Goal: Find specific page/section: Find specific page/section

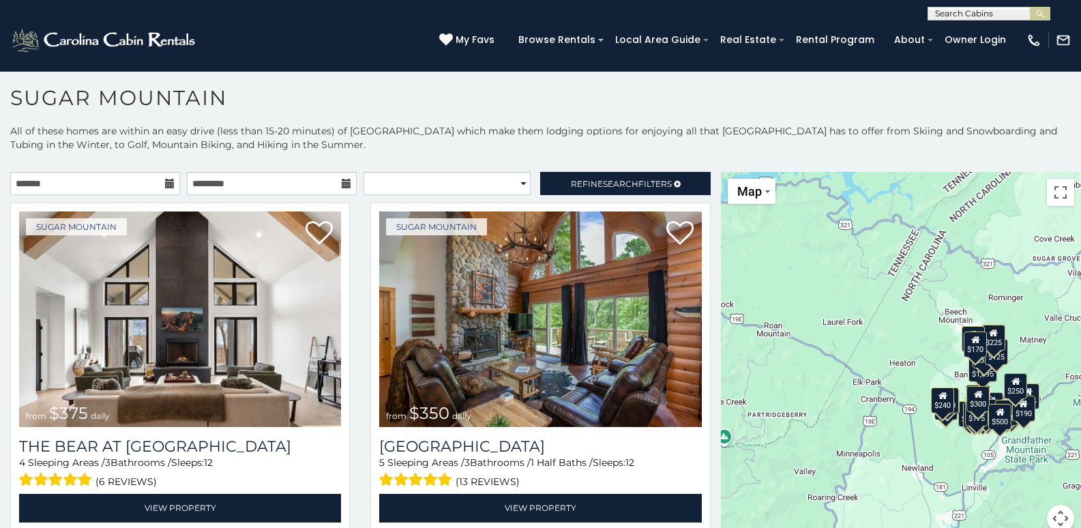
scroll to position [8, 0]
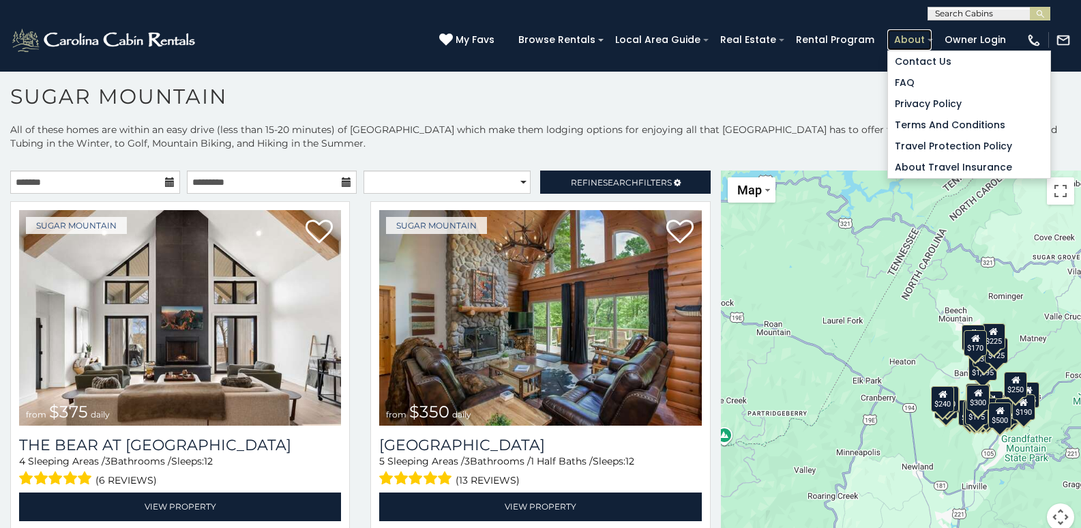
click at [895, 44] on link "About" at bounding box center [909, 39] width 44 height 21
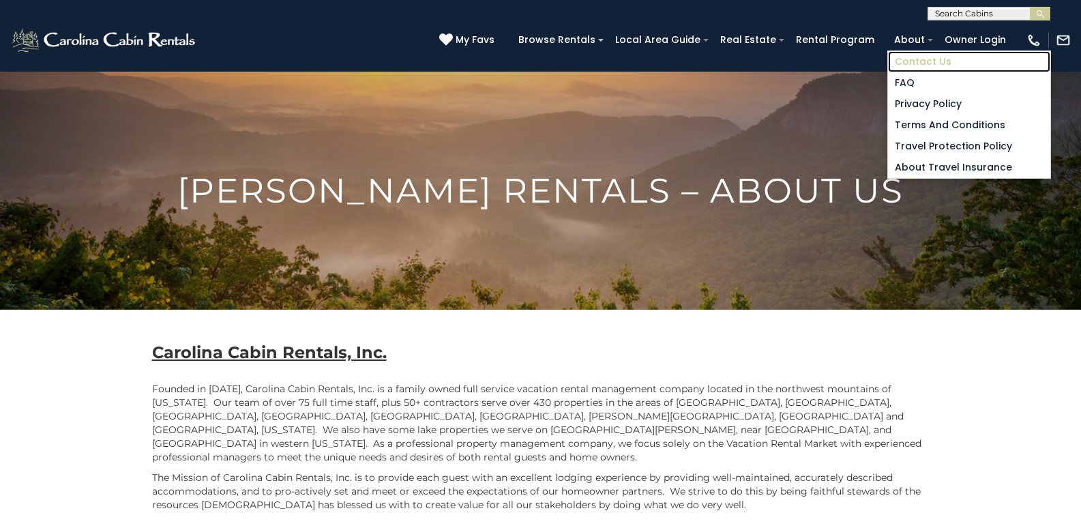
click at [974, 59] on link "Contact Us" at bounding box center [969, 61] width 162 height 21
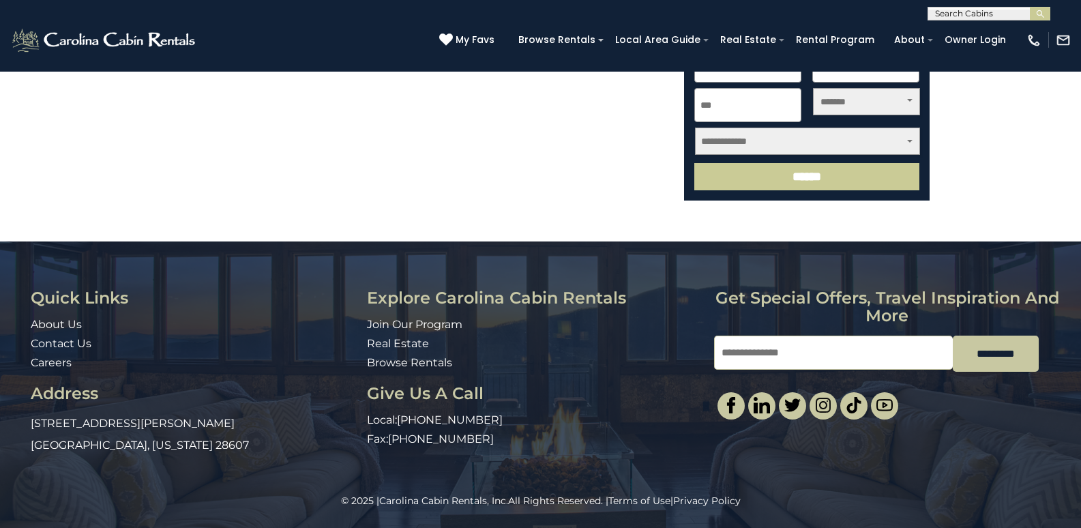
scroll to position [372, 0]
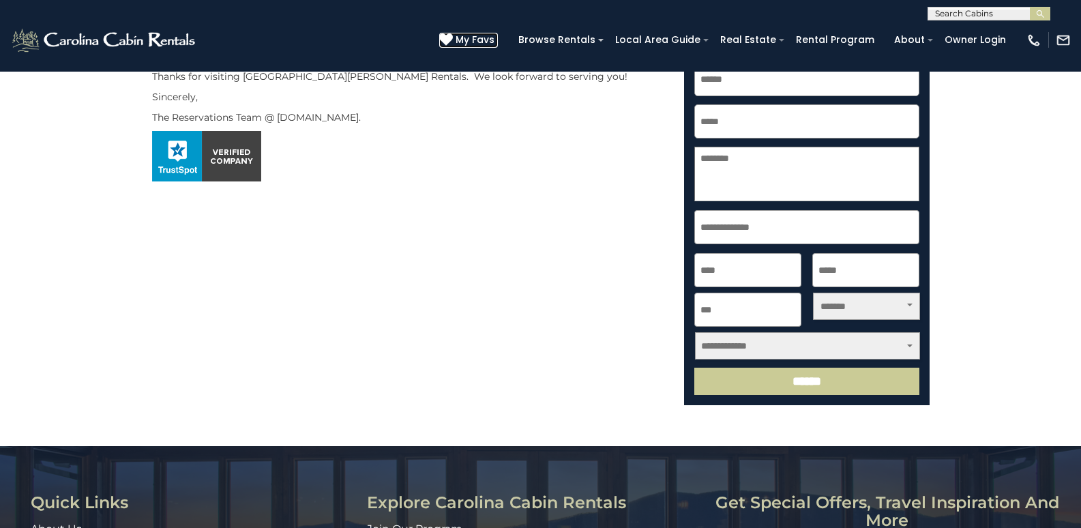
click at [492, 40] on span "My Favs" at bounding box center [475, 40] width 39 height 14
